Goal: Task Accomplishment & Management: Use online tool/utility

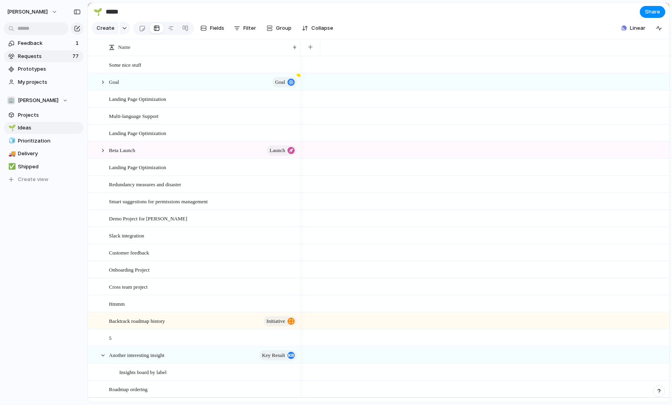
click at [47, 57] on span "Requests" at bounding box center [44, 56] width 52 height 8
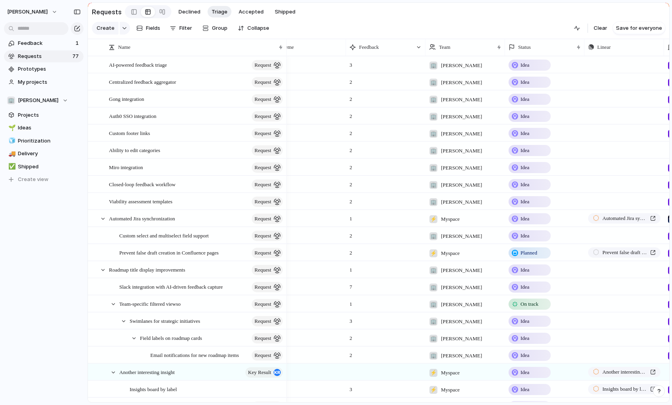
scroll to position [0, 421]
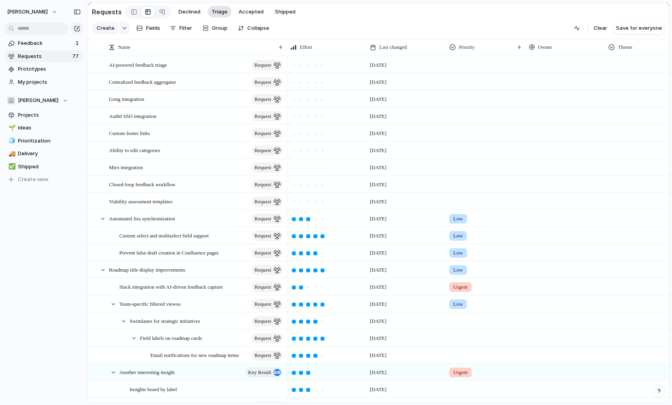
click at [222, 10] on span "Triage" at bounding box center [219, 12] width 16 height 8
click at [244, 16] on button "Accepted" at bounding box center [250, 12] width 33 height 12
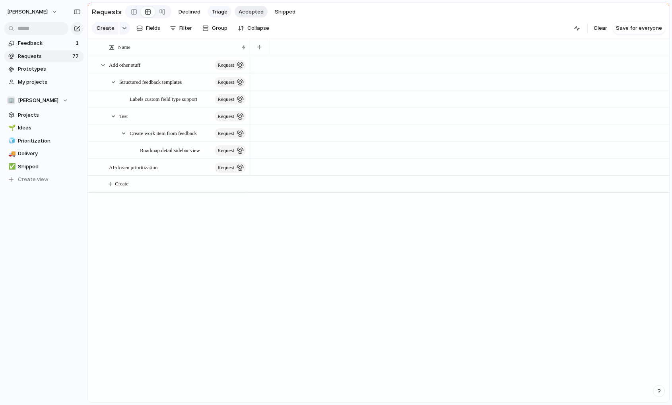
click at [217, 15] on span "Triage" at bounding box center [219, 12] width 16 height 8
